Goal: Transaction & Acquisition: Purchase product/service

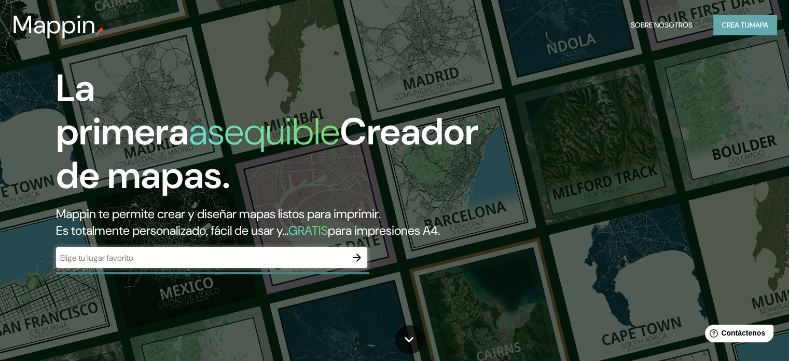
click at [734, 27] on font "Crea tu" at bounding box center [736, 24] width 28 height 9
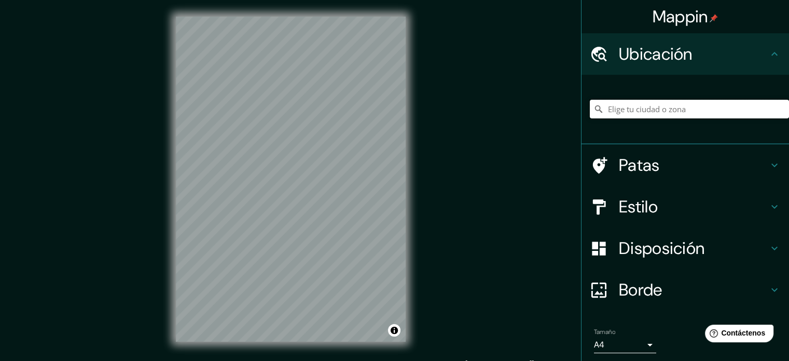
click at [627, 108] on input "Elige tu ciudad o zona" at bounding box center [689, 109] width 199 height 19
click at [701, 105] on input "Tepeaca, Puebla, México" at bounding box center [689, 109] width 199 height 19
click at [742, 106] on input "Calle Tepeaca, 72160 Puebla, Puebla, México" at bounding box center [689, 109] width 199 height 19
click at [679, 108] on input "Calle Tepeaca, 72160 Puebla, Puebla, México" at bounding box center [689, 109] width 199 height 19
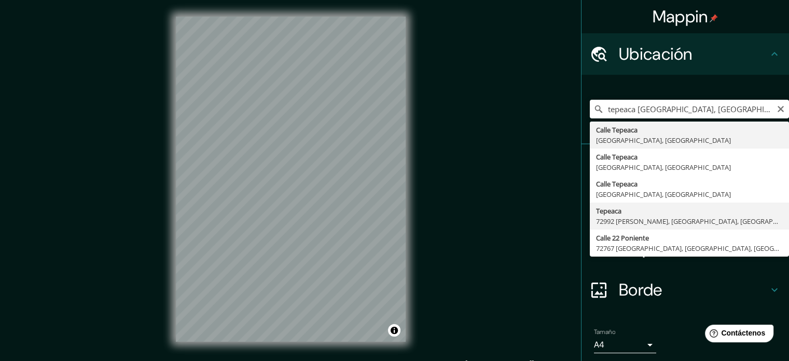
type input "Tepeaca, 72992 Amozoc de Mota, Puebla, México"
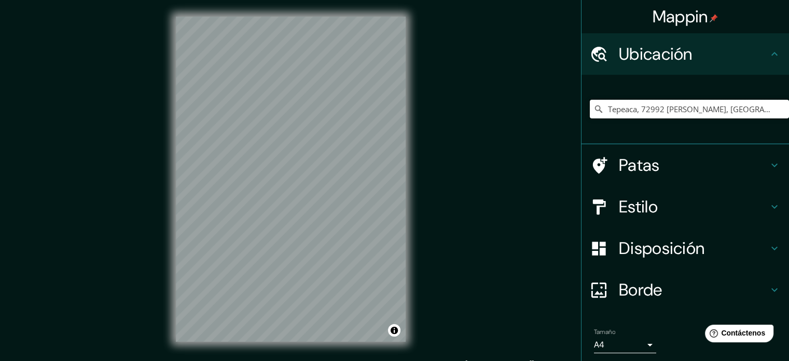
click at [747, 104] on input "Tepeaca, 72992 Amozoc de Mota, Puebla, México" at bounding box center [689, 109] width 199 height 19
click at [777, 105] on icon "Claro" at bounding box center [781, 109] width 8 height 8
paste input "San Miguel, 75200 Tepeaca, Pue."
click at [729, 107] on input "Tepeaca, Puebla, 75200, México" at bounding box center [689, 109] width 199 height 19
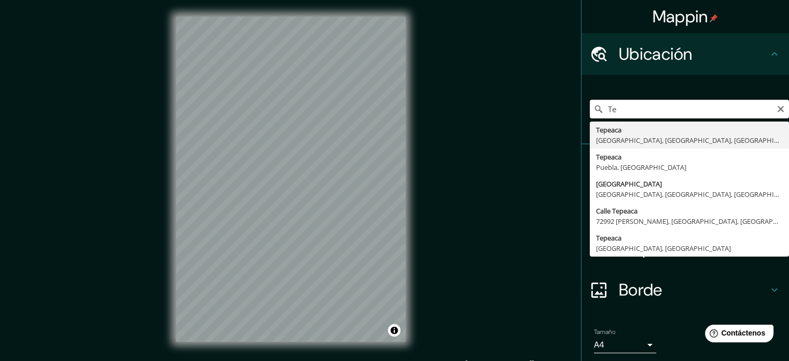
type input "T"
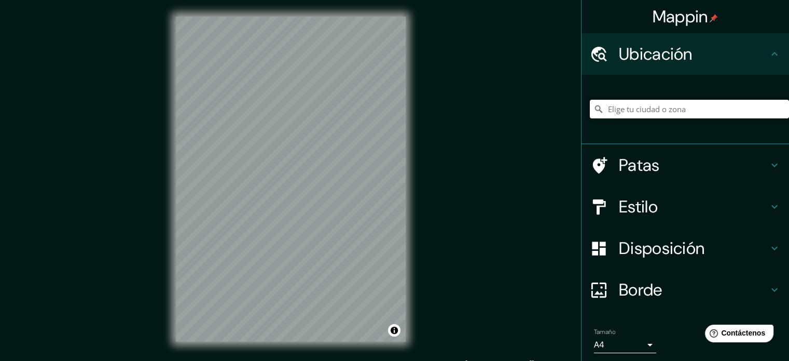
paste input "C. 6 Sur 208, San Sebastián, 75200 Tepeaca, Pue."
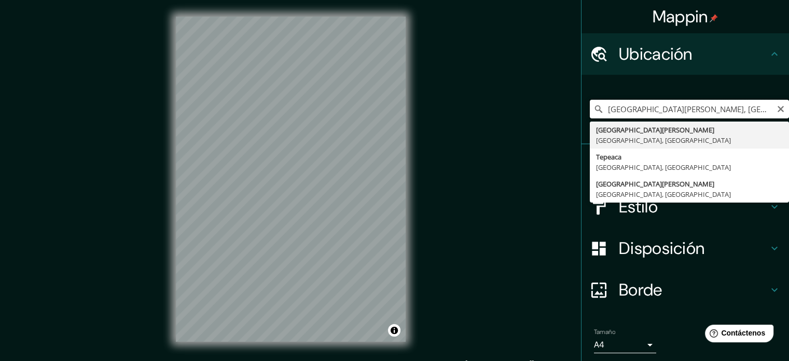
click at [715, 111] on input "San Sebastián, Puebla, México" at bounding box center [689, 109] width 199 height 19
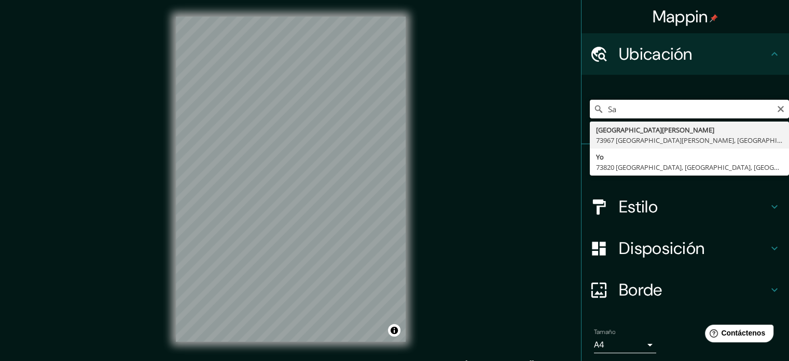
type input "S"
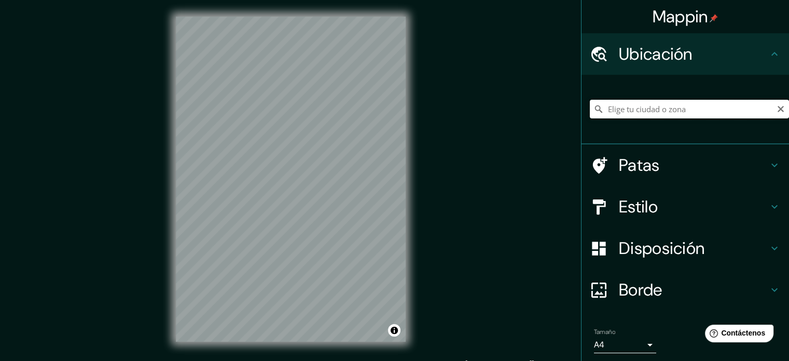
paste input "C. 6 Sur 208, San Sebastián, 75200 Tepeaca, Pue."
click at [714, 109] on input "San Sebastián, Puebla, México" at bounding box center [689, 109] width 199 height 19
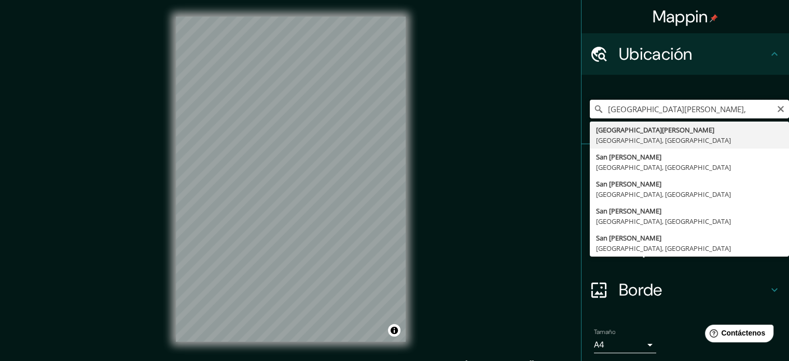
paste input "C. 6 Sur 208, San Sebastián, 75200 Tepeaca, Pue."
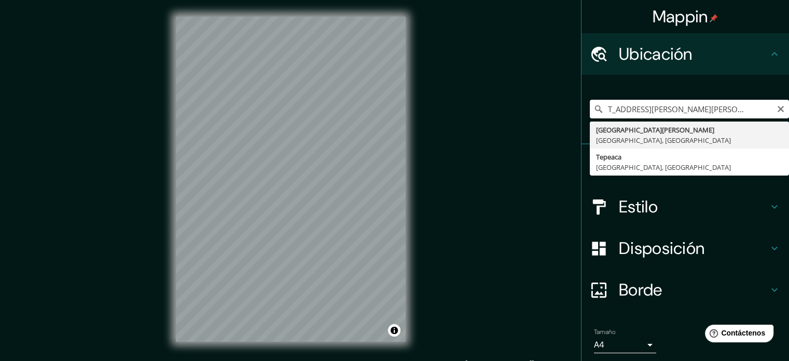
drag, startPoint x: 633, startPoint y: 107, endPoint x: 780, endPoint y: 108, distance: 146.8
click at [780, 108] on input "San Sebastián, C. 6 Sur 208, San Sebastián, 75200 Tepeaca, Pue." at bounding box center [689, 109] width 199 height 19
click at [640, 109] on input "San Sebastián, C. 6 Sur 208, San Sebastián, 75200 Tepeaca, Pue." at bounding box center [689, 109] width 199 height 19
drag, startPoint x: 635, startPoint y: 112, endPoint x: 556, endPoint y: 125, distance: 80.0
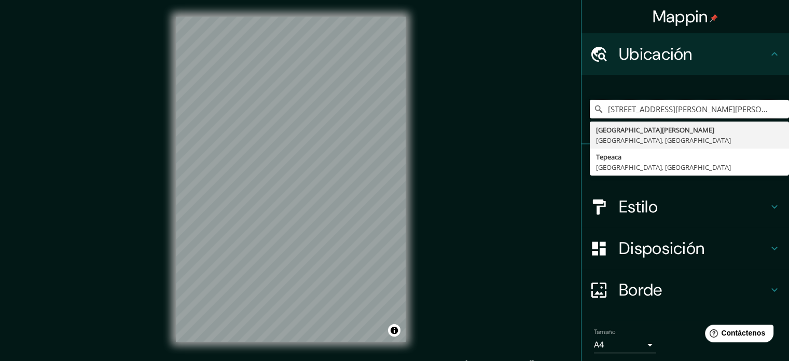
click at [556, 125] on div "Mappin Ubicación San Sebastián, C. 6 Sur 208, San Sebastián, 75200 Tepeaca, Pue…" at bounding box center [394, 187] width 789 height 375
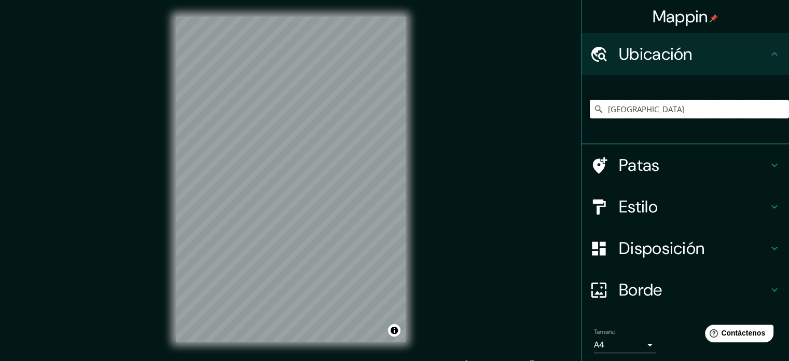
type input "Tepeaca, Puebla, 75200, México"
click at [768, 204] on icon at bounding box center [774, 206] width 12 height 12
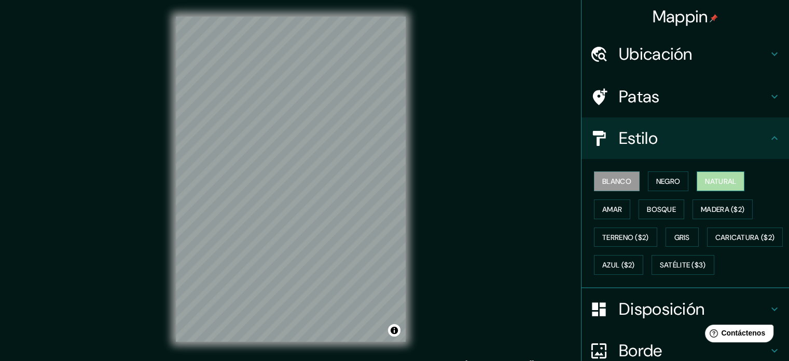
click at [717, 182] on font "Natural" at bounding box center [720, 180] width 31 height 9
click at [661, 207] on font "Bosque" at bounding box center [661, 208] width 29 height 9
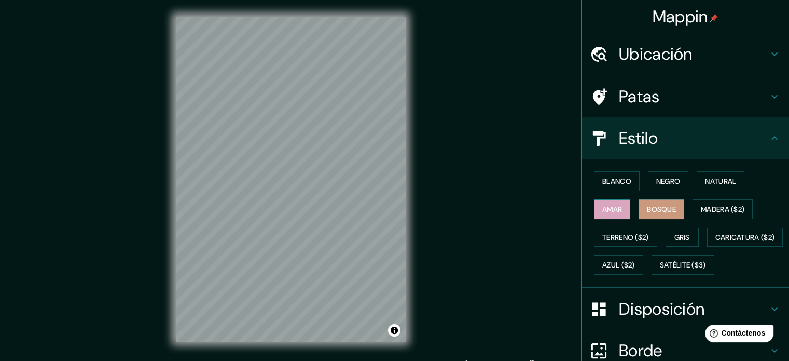
click at [614, 206] on font "Amar" at bounding box center [612, 208] width 20 height 9
click at [720, 209] on font "Madera ($2)" at bounding box center [723, 208] width 44 height 9
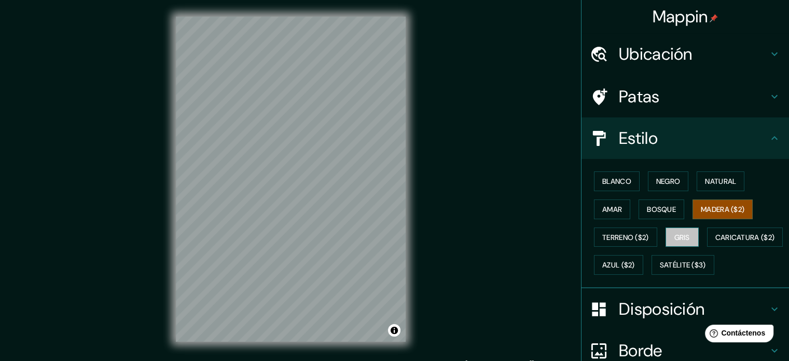
click at [674, 233] on font "Gris" at bounding box center [682, 236] width 16 height 9
click at [635, 263] on font "Azul ($2)" at bounding box center [618, 264] width 33 height 9
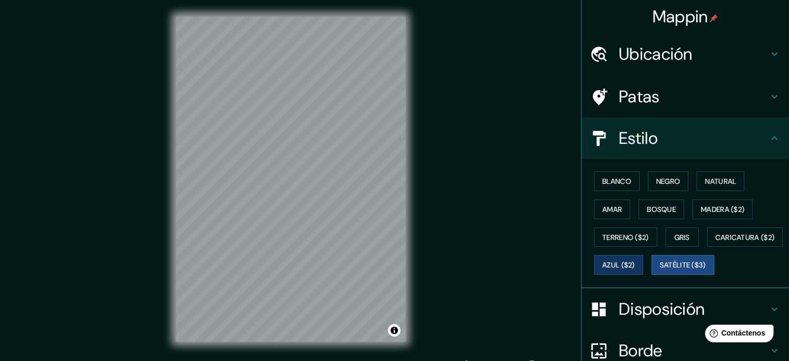
click at [660, 270] on font "Satélite ($3)" at bounding box center [683, 264] width 46 height 9
click at [620, 182] on font "Blanco" at bounding box center [616, 180] width 29 height 9
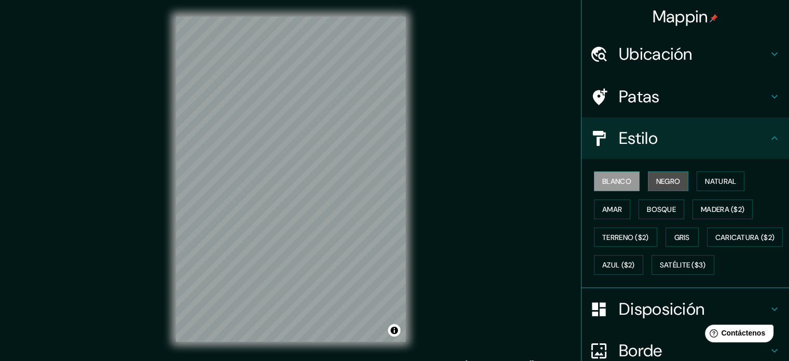
click at [656, 184] on font "Negro" at bounding box center [668, 180] width 24 height 9
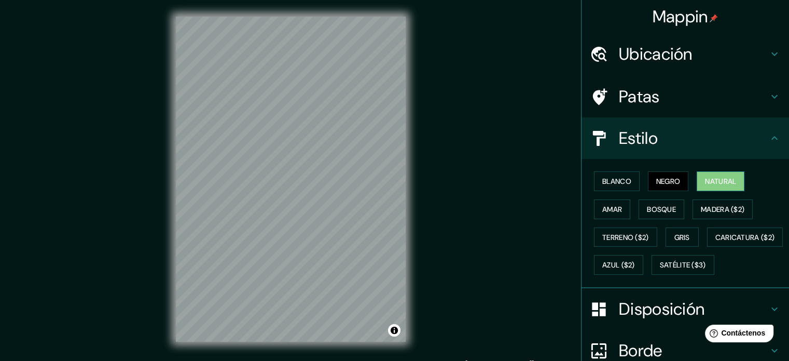
click at [706, 181] on font "Natural" at bounding box center [720, 180] width 31 height 9
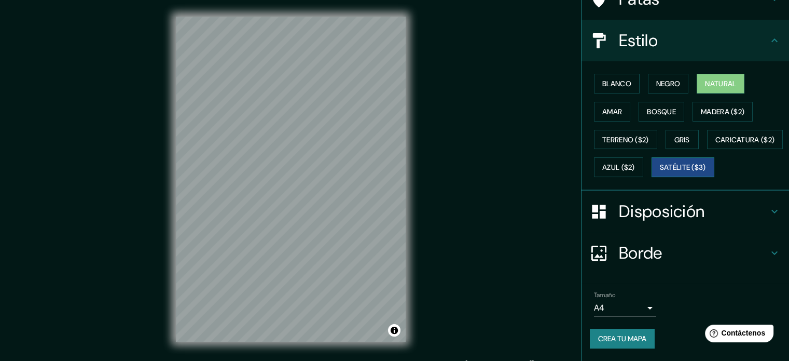
scroll to position [122, 0]
click at [637, 314] on body "Mappin Ubicación Tepeaca, Puebla, 75200, México Tepeaca Puebla, 75200, México S…" at bounding box center [394, 180] width 789 height 361
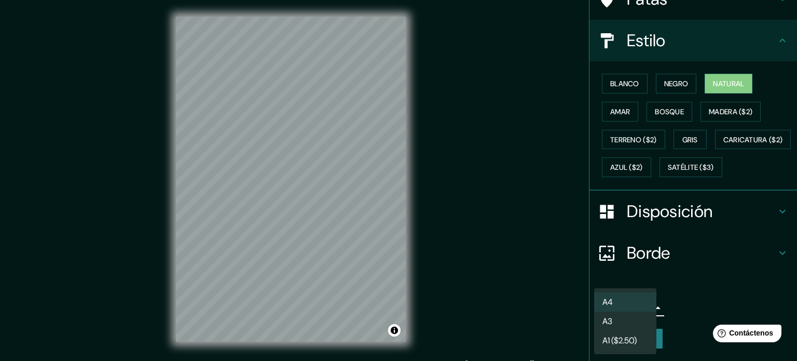
click at [627, 321] on li "A3" at bounding box center [625, 320] width 62 height 19
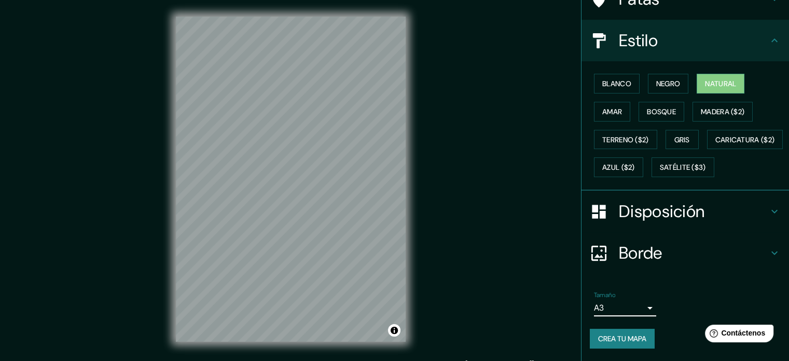
click at [635, 309] on body "Mappin Ubicación Tepeaca, Puebla, 75200, México Tepeaca Puebla, 75200, México S…" at bounding box center [394, 180] width 789 height 361
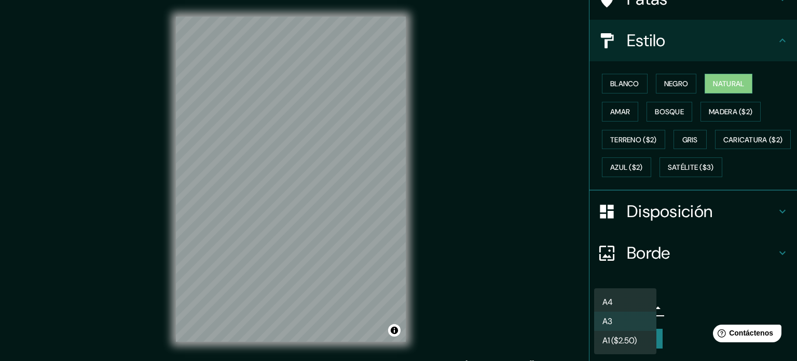
click at [628, 300] on li "A4" at bounding box center [625, 301] width 62 height 19
type input "single"
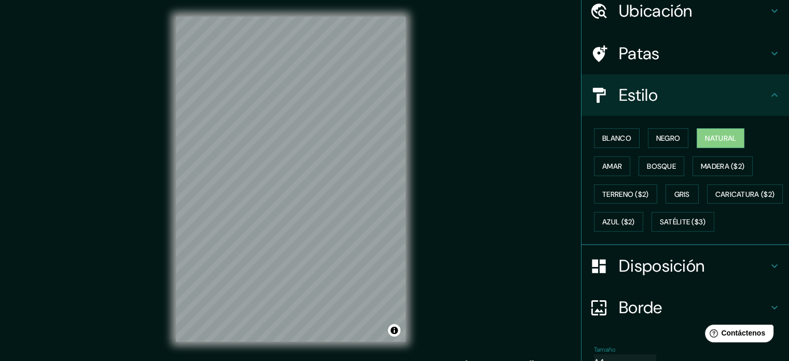
scroll to position [0, 0]
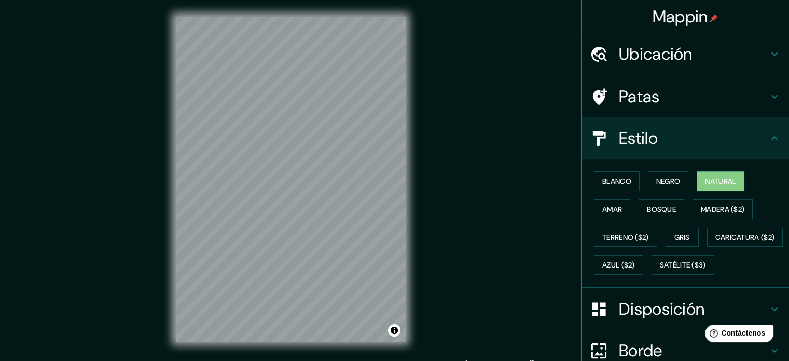
click at [768, 137] on icon at bounding box center [774, 138] width 12 height 12
click at [768, 136] on icon at bounding box center [774, 138] width 12 height 12
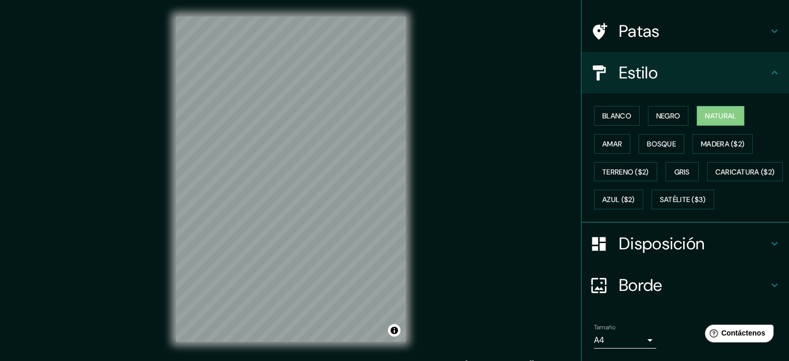
click at [768, 250] on icon at bounding box center [774, 243] width 12 height 12
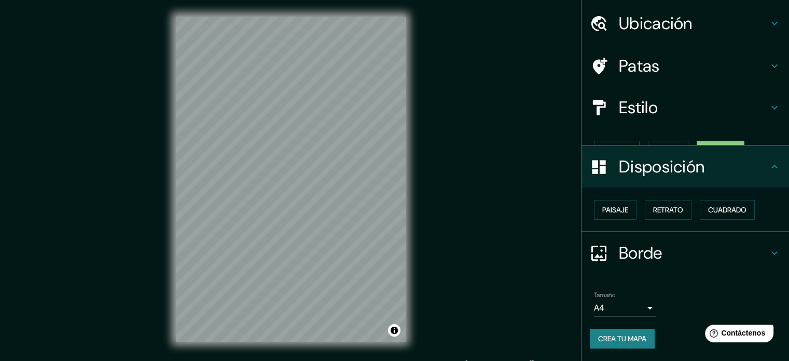
scroll to position [12, 0]
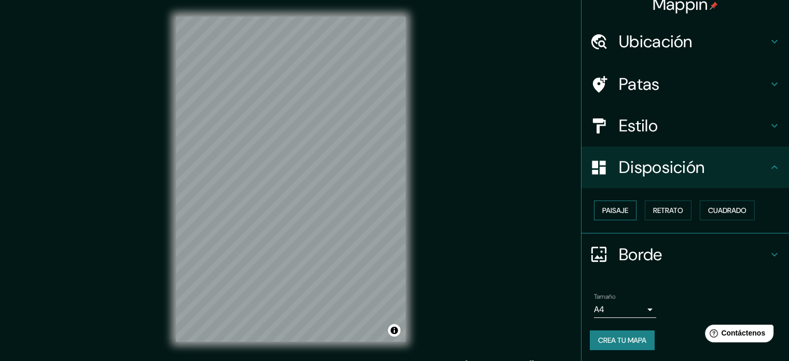
click at [608, 216] on font "Paisaje" at bounding box center [615, 209] width 26 height 13
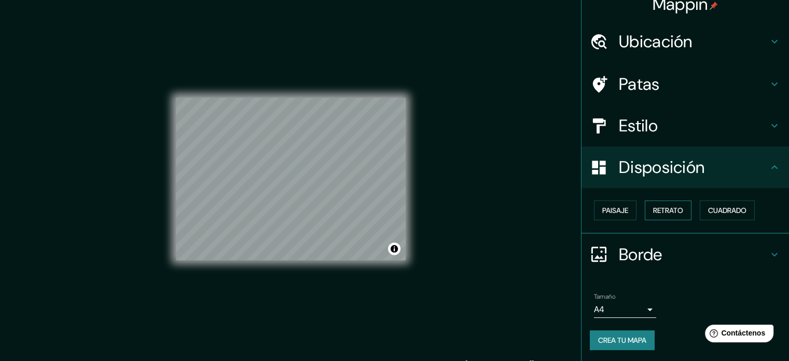
click at [664, 208] on font "Retrato" at bounding box center [668, 209] width 30 height 9
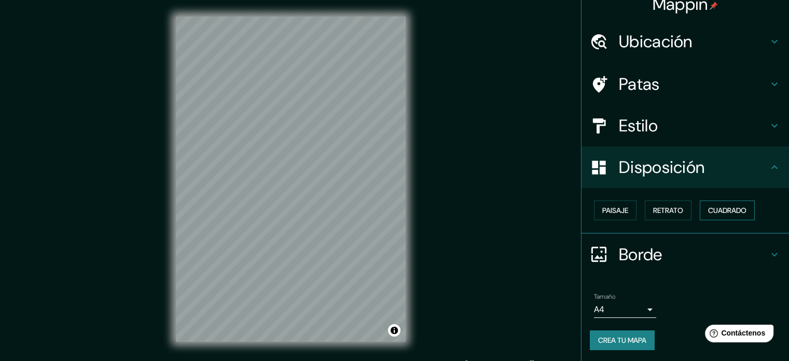
click at [720, 212] on font "Cuadrado" at bounding box center [727, 209] width 38 height 9
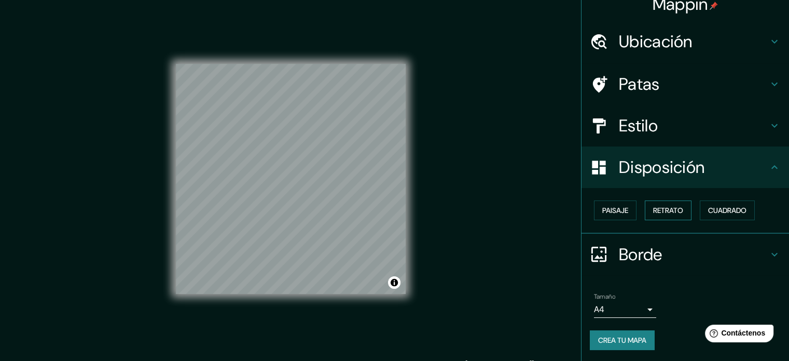
click at [666, 212] on font "Retrato" at bounding box center [668, 209] width 30 height 9
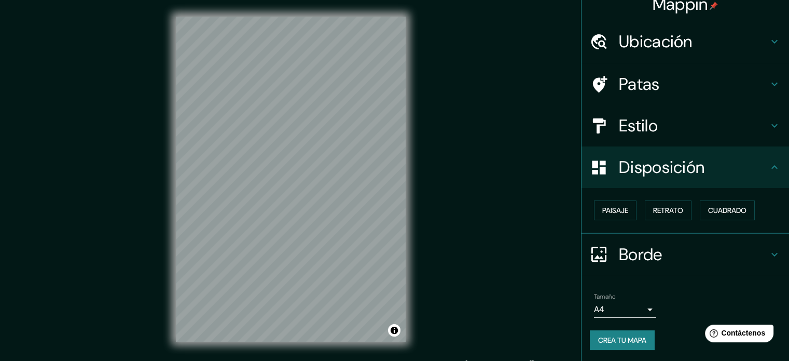
click at [623, 336] on font "Crea tu mapa" at bounding box center [622, 339] width 48 height 9
